Goal: Task Accomplishment & Management: Manage account settings

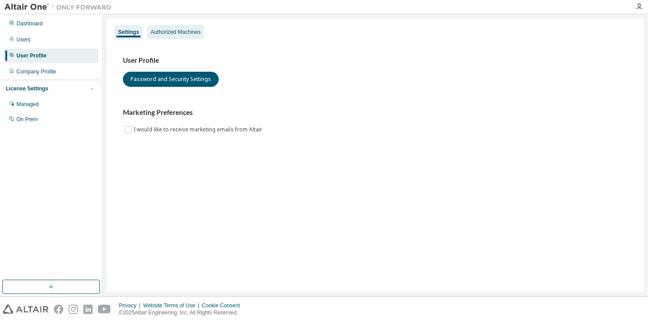
click at [176, 31] on div "Authorized Machines" at bounding box center [175, 31] width 50 height 7
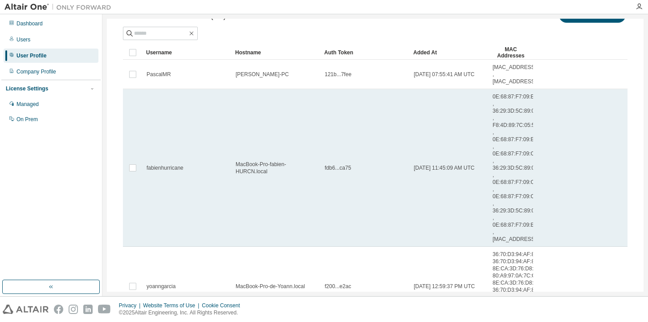
scroll to position [50, 0]
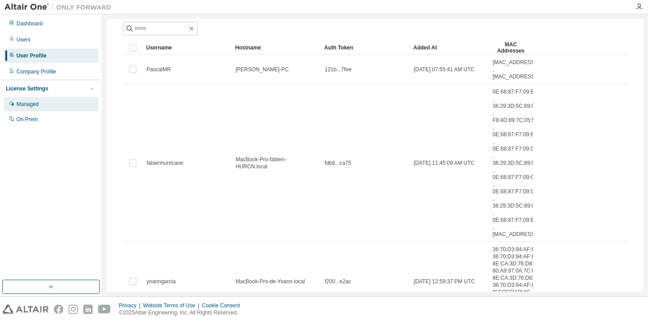
click at [21, 104] on div "Managed" at bounding box center [27, 104] width 22 height 7
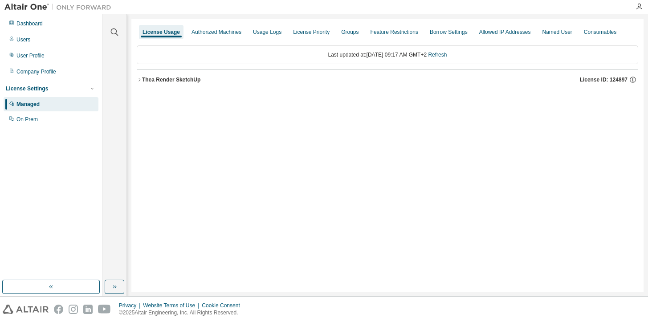
click at [378, 64] on div "Last updated at: [DATE] 09:17 AM GMT+2 Refresh" at bounding box center [387, 54] width 501 height 19
click at [572, 29] on div "Named User" at bounding box center [557, 31] width 30 height 7
